Goal: Information Seeking & Learning: Learn about a topic

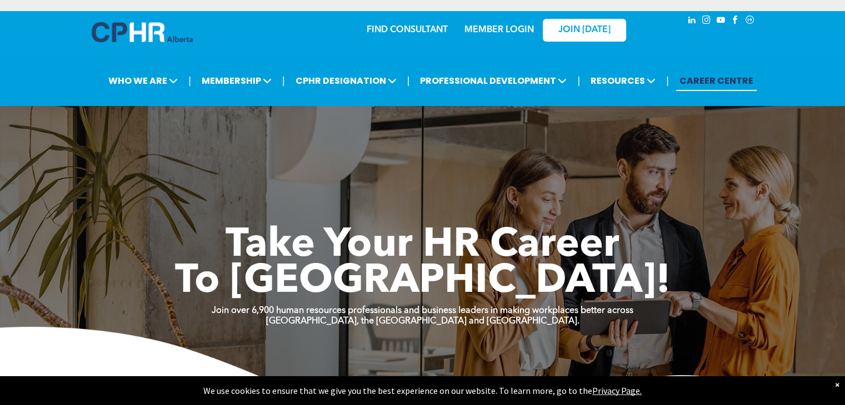
click at [423, 29] on link "FIND CONSULTANT" at bounding box center [407, 30] width 81 height 9
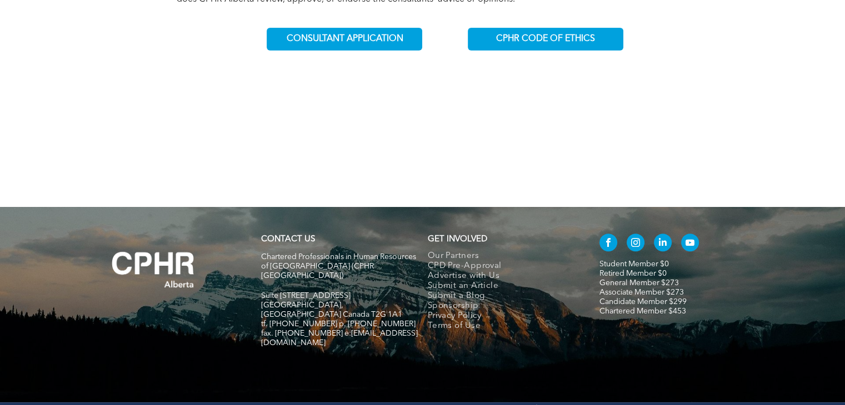
scroll to position [478, 0]
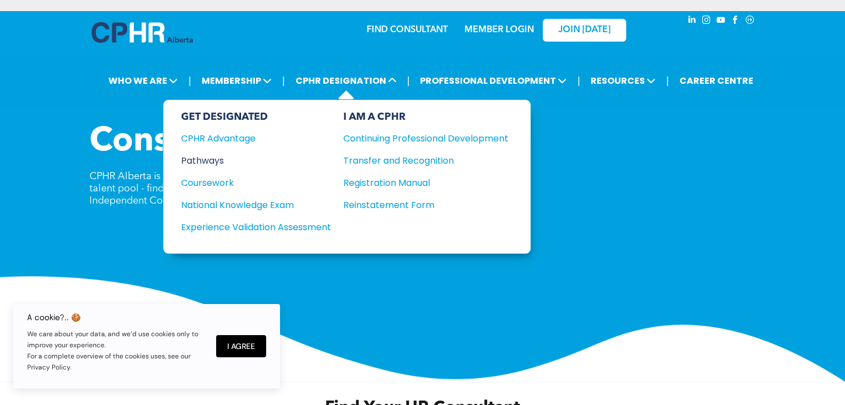
click at [219, 159] on div "Pathways" at bounding box center [248, 161] width 135 height 14
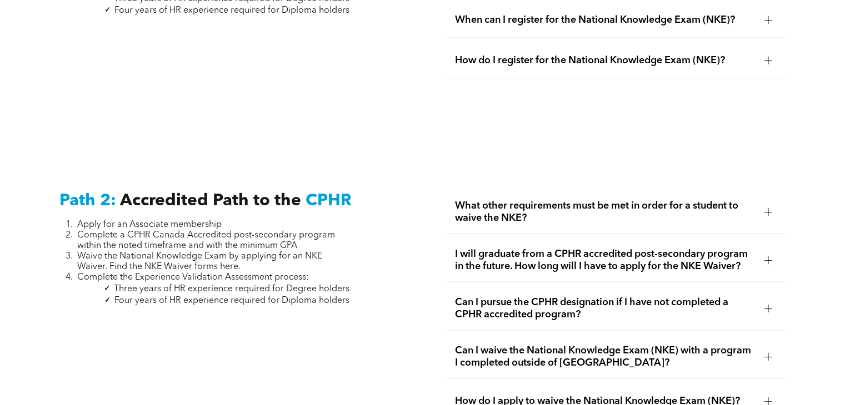
scroll to position [1722, 0]
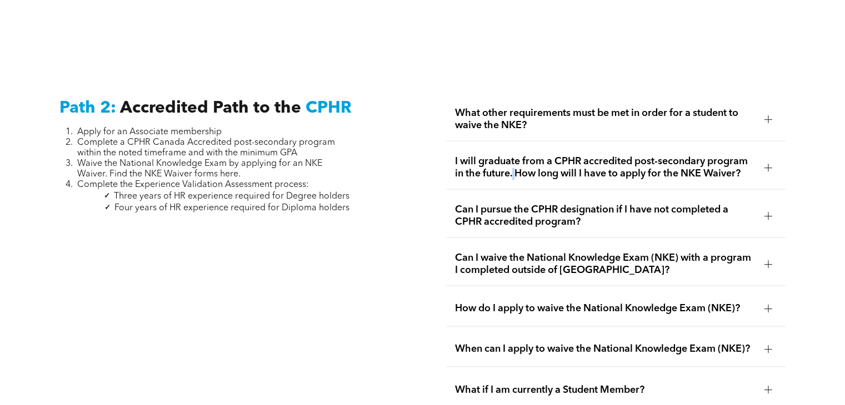
click at [513, 158] on span "I will graduate from a CPHR accredited post-secondary program in the future. Ho…" at bounding box center [605, 168] width 300 height 24
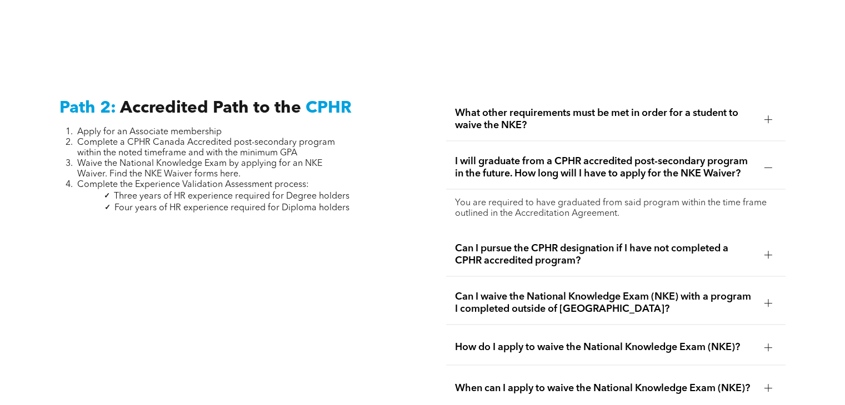
click at [502, 243] on span "Can I pursue the CPHR designation if I have not completed a CPHR accredited pro…" at bounding box center [605, 255] width 300 height 24
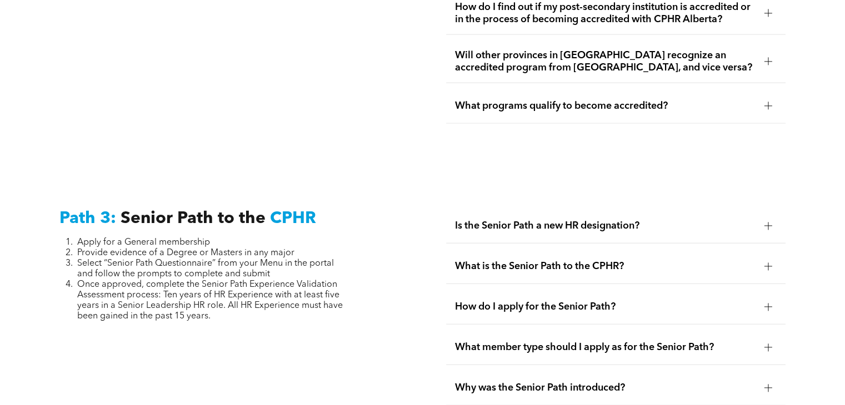
scroll to position [2666, 0]
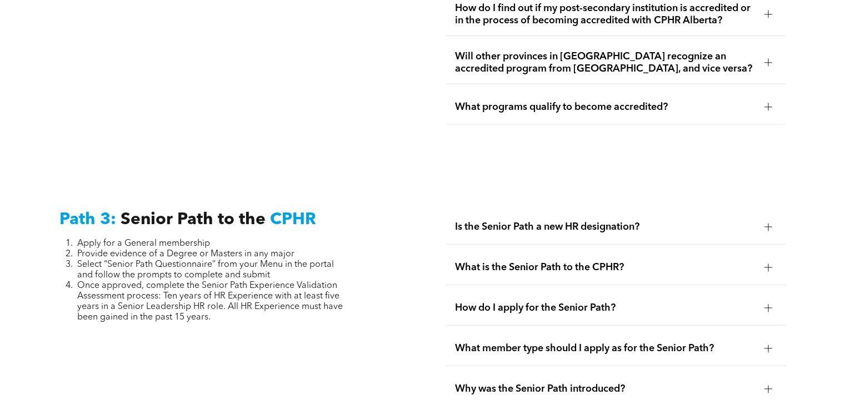
click at [592, 61] on span "Will other provinces in [GEOGRAPHIC_DATA] recognize an accredited program from …" at bounding box center [605, 63] width 300 height 24
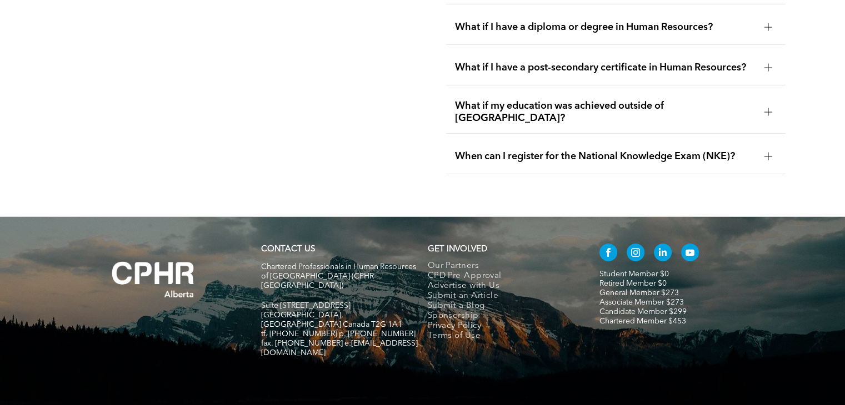
scroll to position [3555, 0]
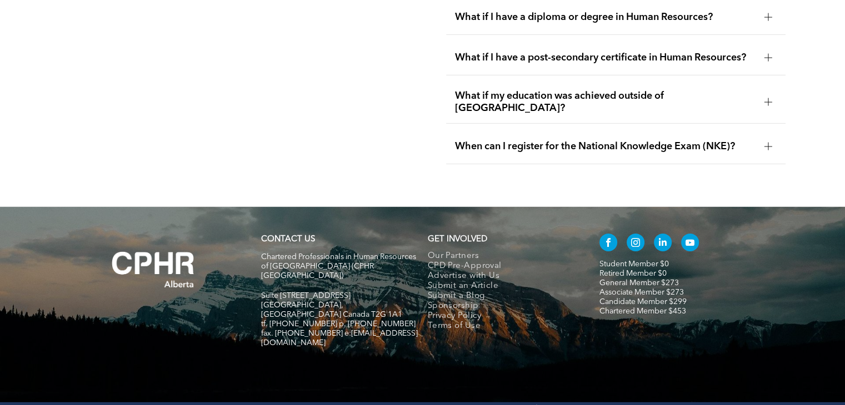
click at [576, 141] on span "When can I register for the National Knowledge Exam (NKE)?" at bounding box center [605, 147] width 300 height 12
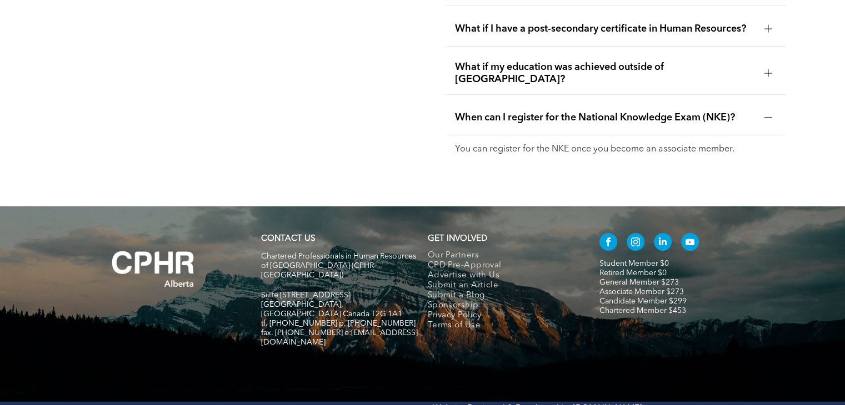
scroll to position [3586, 0]
